Goal: Task Accomplishment & Management: Use online tool/utility

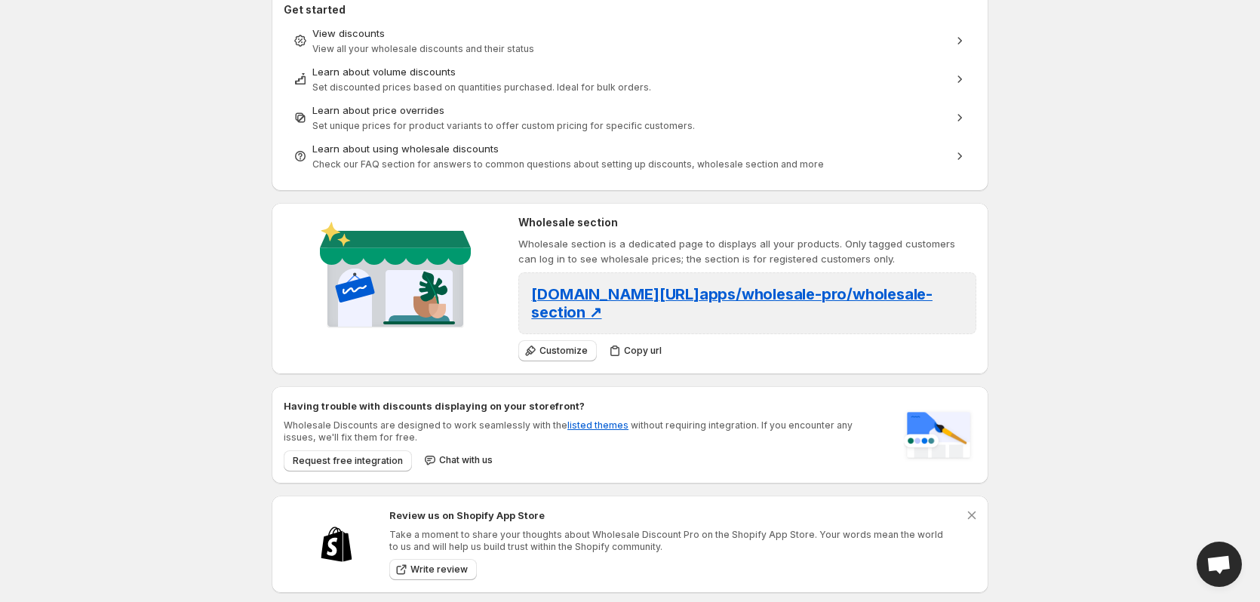
scroll to position [1620, 0]
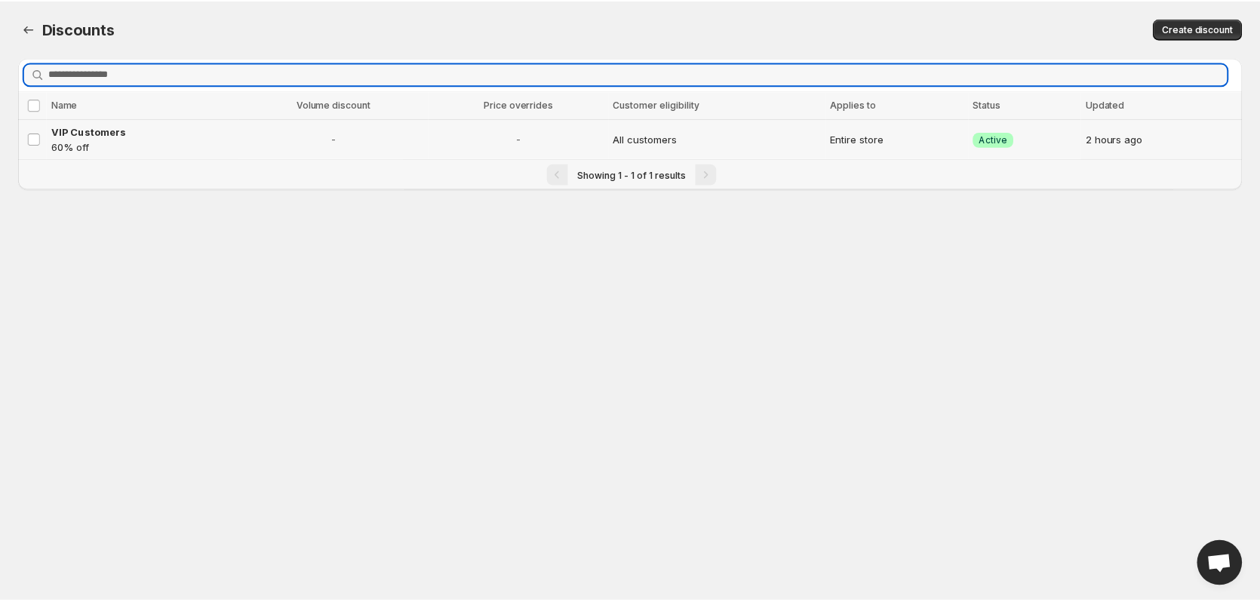
scroll to position [1920, 0]
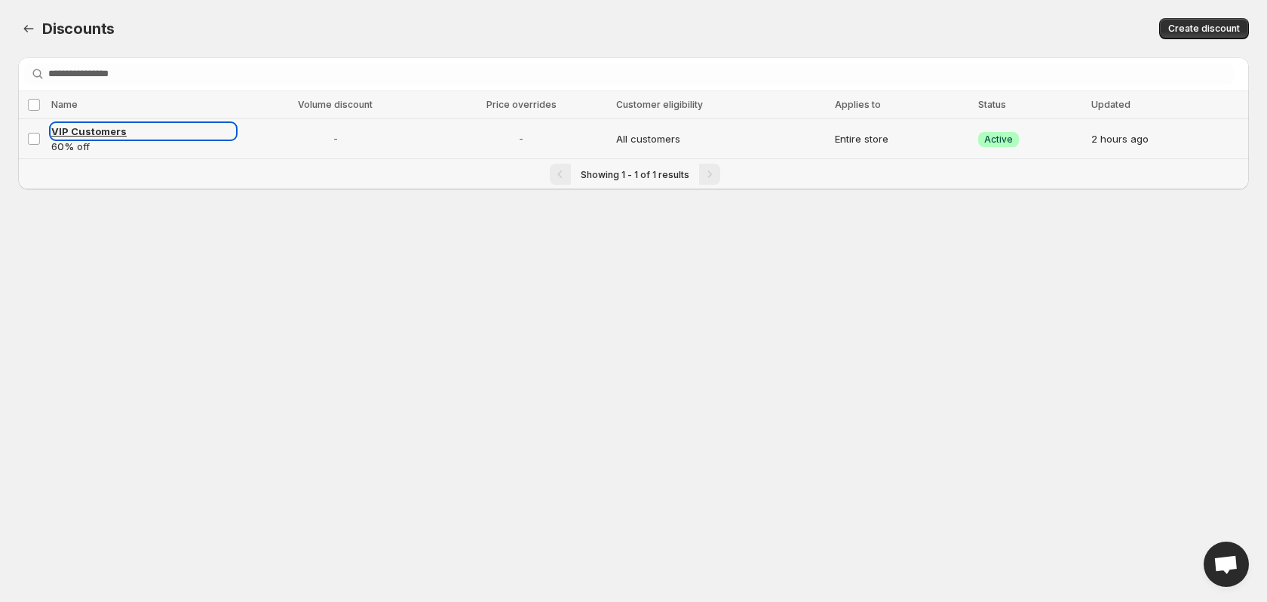
click at [89, 133] on span "VIP Customers" at bounding box center [88, 131] width 75 height 12
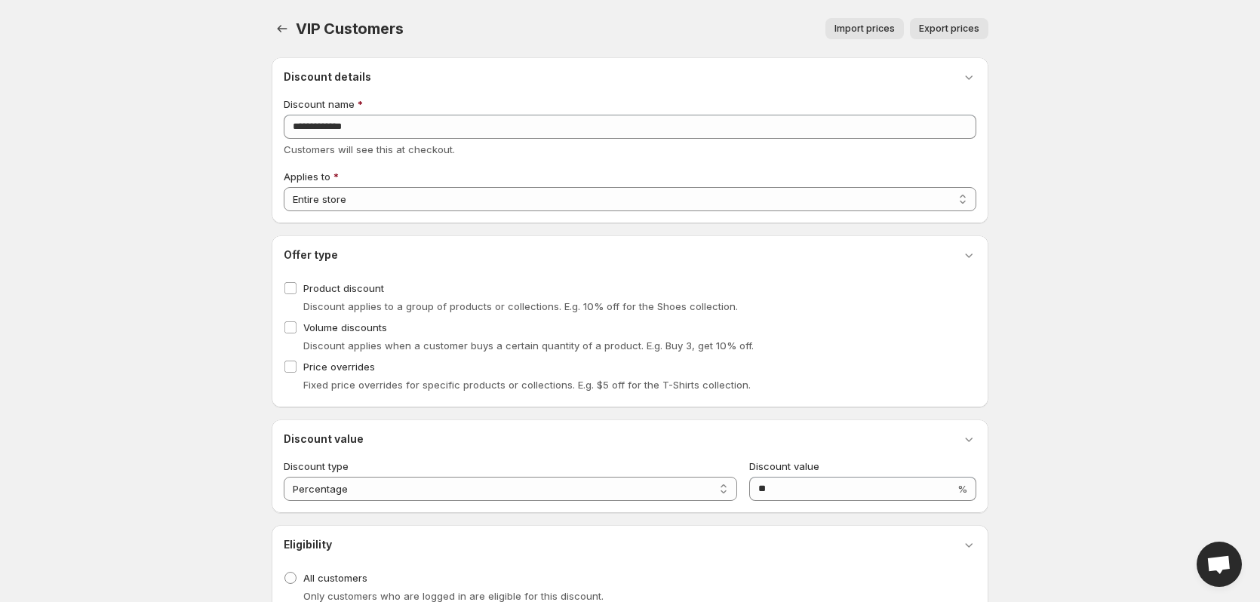
click at [108, 63] on body "**********" at bounding box center [630, 301] width 1260 height 602
click at [276, 29] on icon "button" at bounding box center [282, 28] width 15 height 15
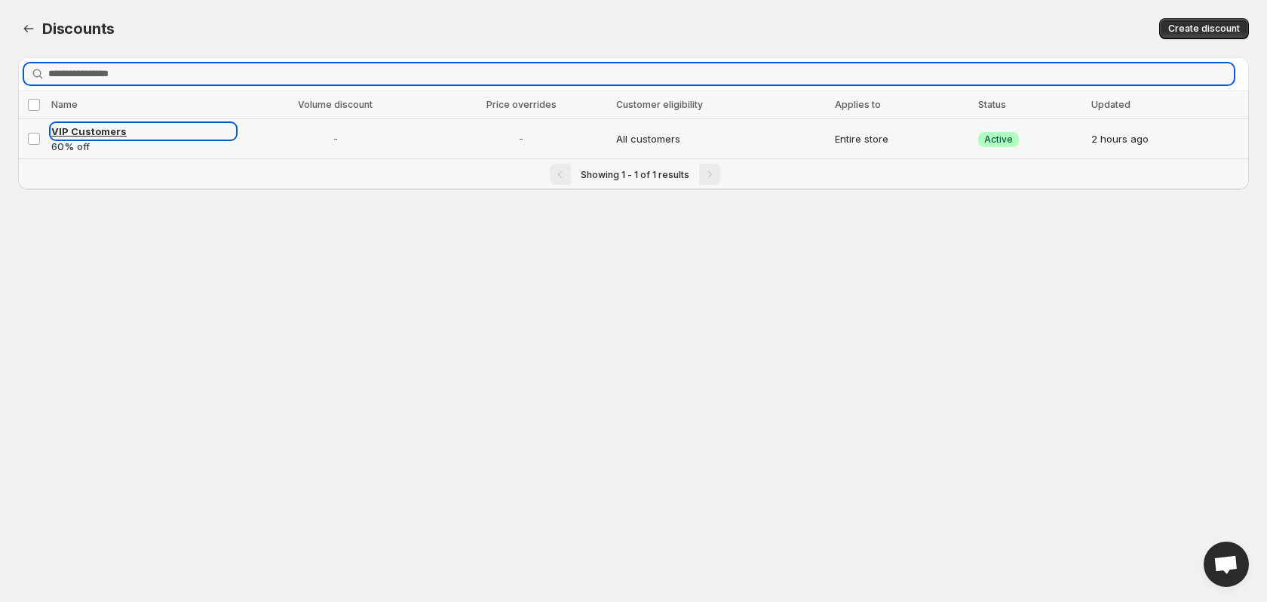
click at [103, 137] on span "VIP Customers" at bounding box center [88, 131] width 75 height 12
